Goal: Information Seeking & Learning: Learn about a topic

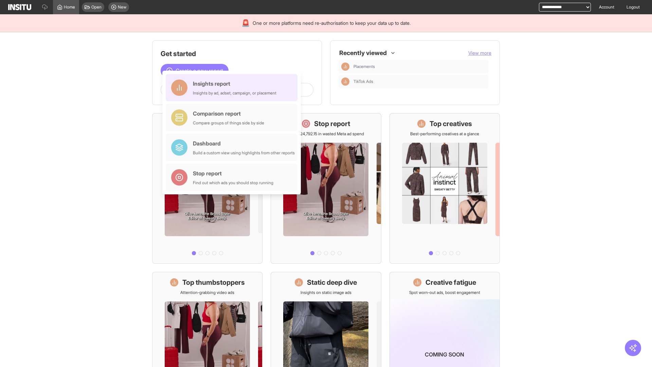
click at [233, 88] on div "Insights report Insights by ad, adset, campaign, or placement" at bounding box center [235, 87] width 84 height 16
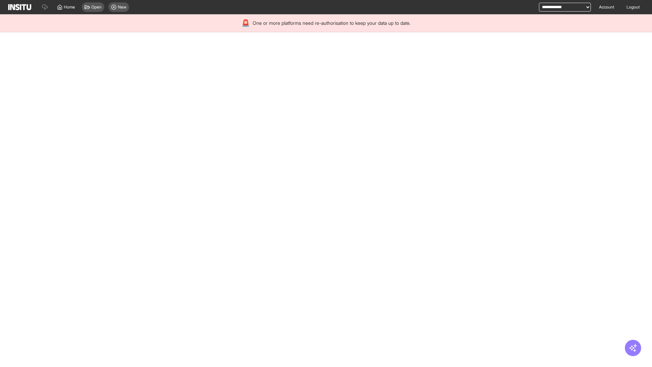
select select "**"
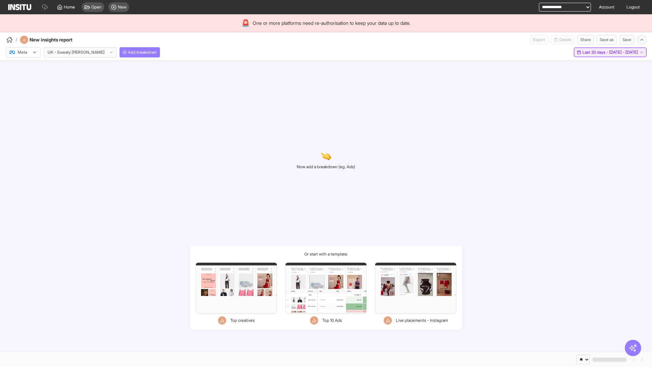
click at [596, 52] on span "Last 30 days - [DATE] - [DATE]" at bounding box center [611, 52] width 56 height 5
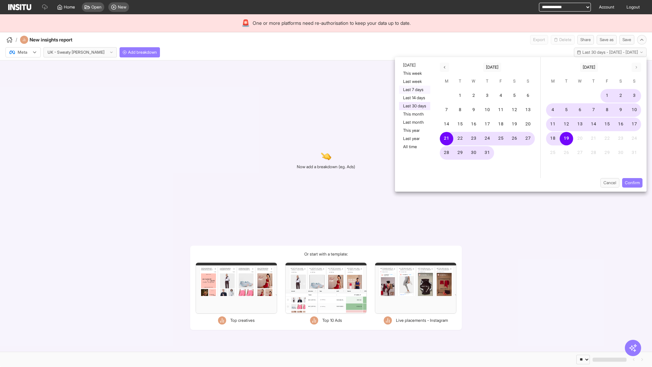
click at [414, 90] on button "Last 7 days" at bounding box center [414, 90] width 31 height 8
